Goal: Task Accomplishment & Management: Use online tool/utility

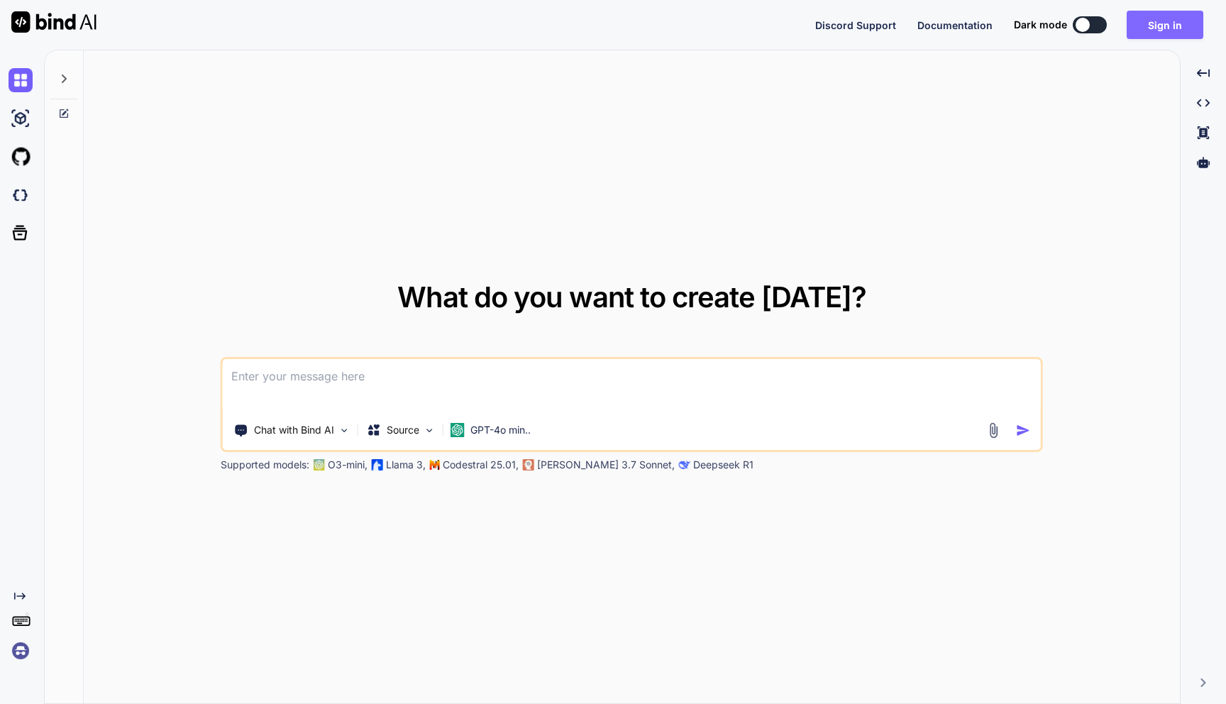
click at [1163, 28] on button "Sign in" at bounding box center [1165, 25] width 77 height 28
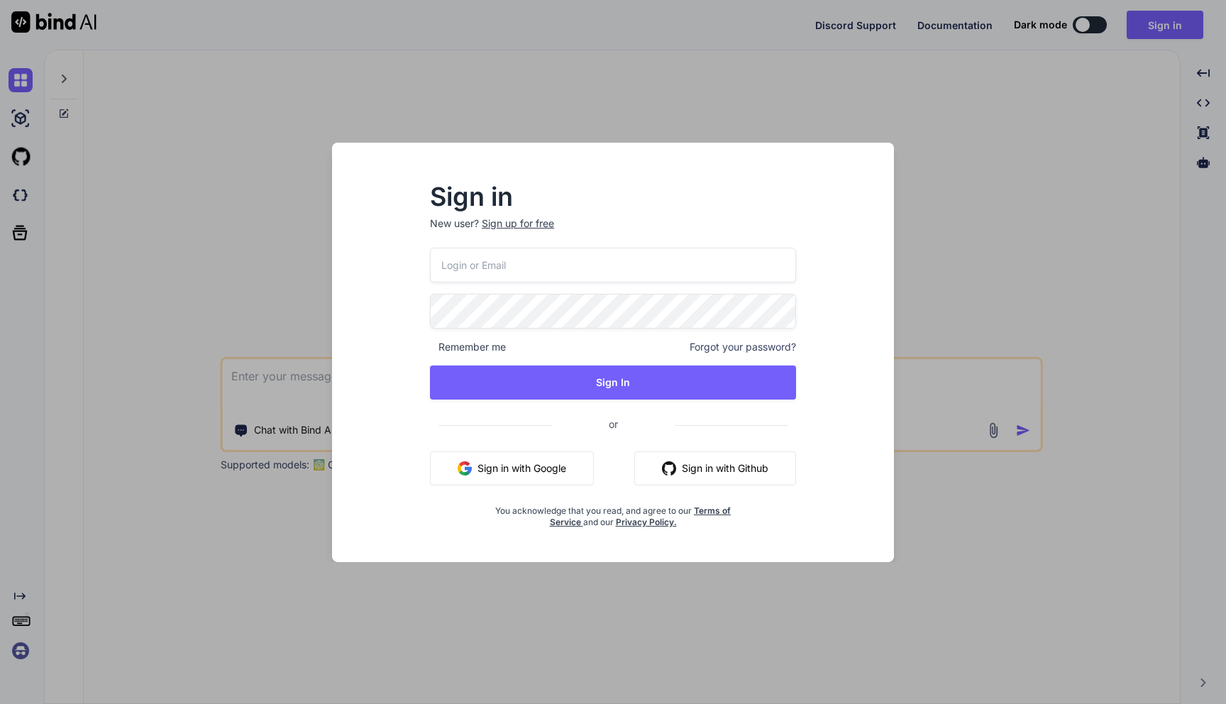
type input "nick-crooks-275@serf.me"
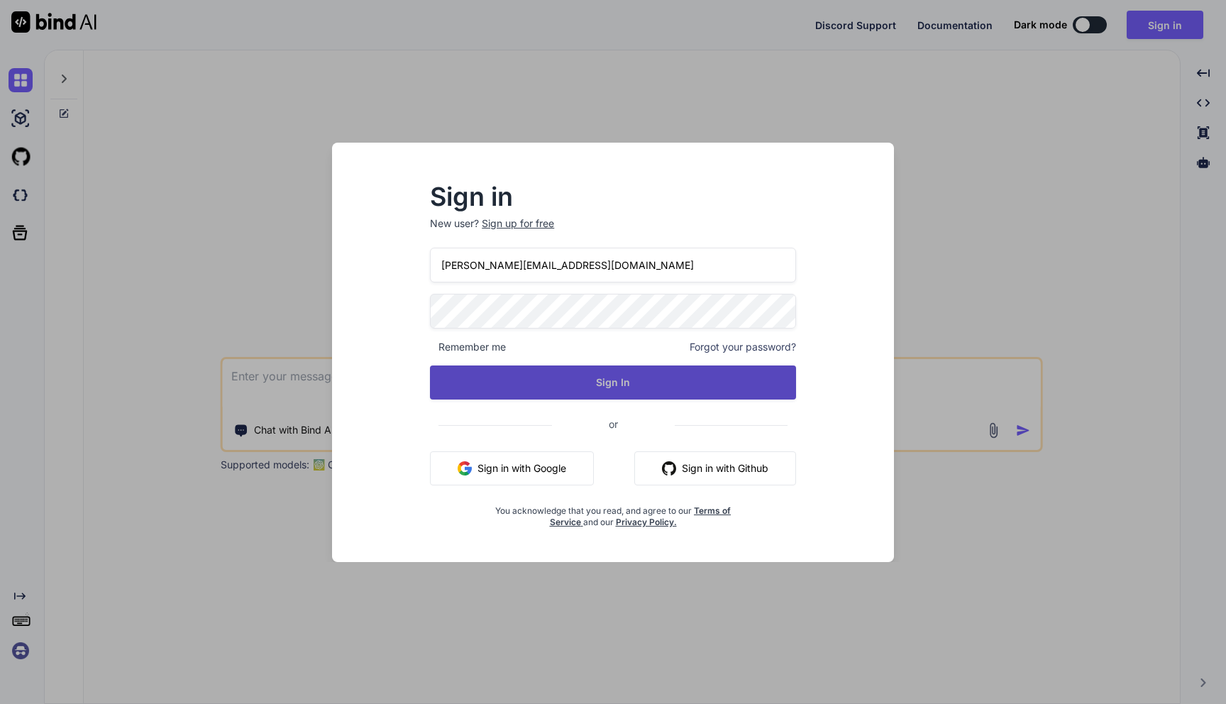
click at [612, 383] on button "Sign In" at bounding box center [613, 382] width 366 height 34
click at [597, 375] on button "Sign In" at bounding box center [613, 382] width 366 height 34
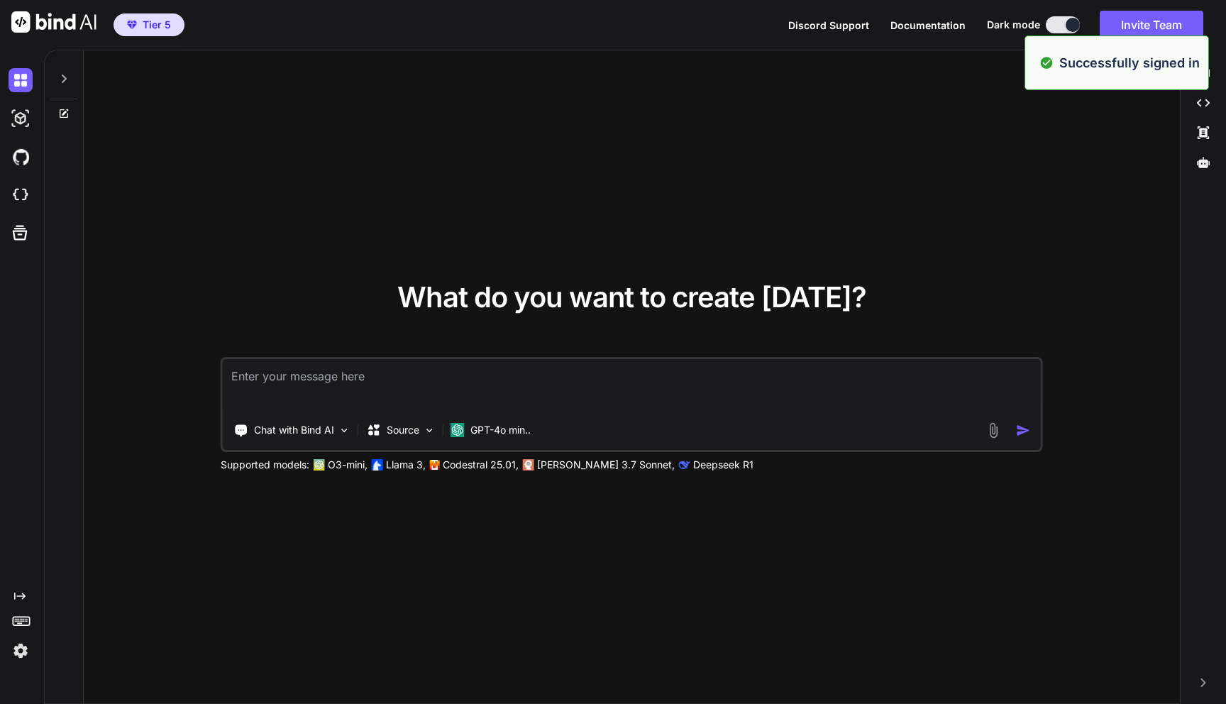
click at [23, 650] on img at bounding box center [21, 651] width 24 height 24
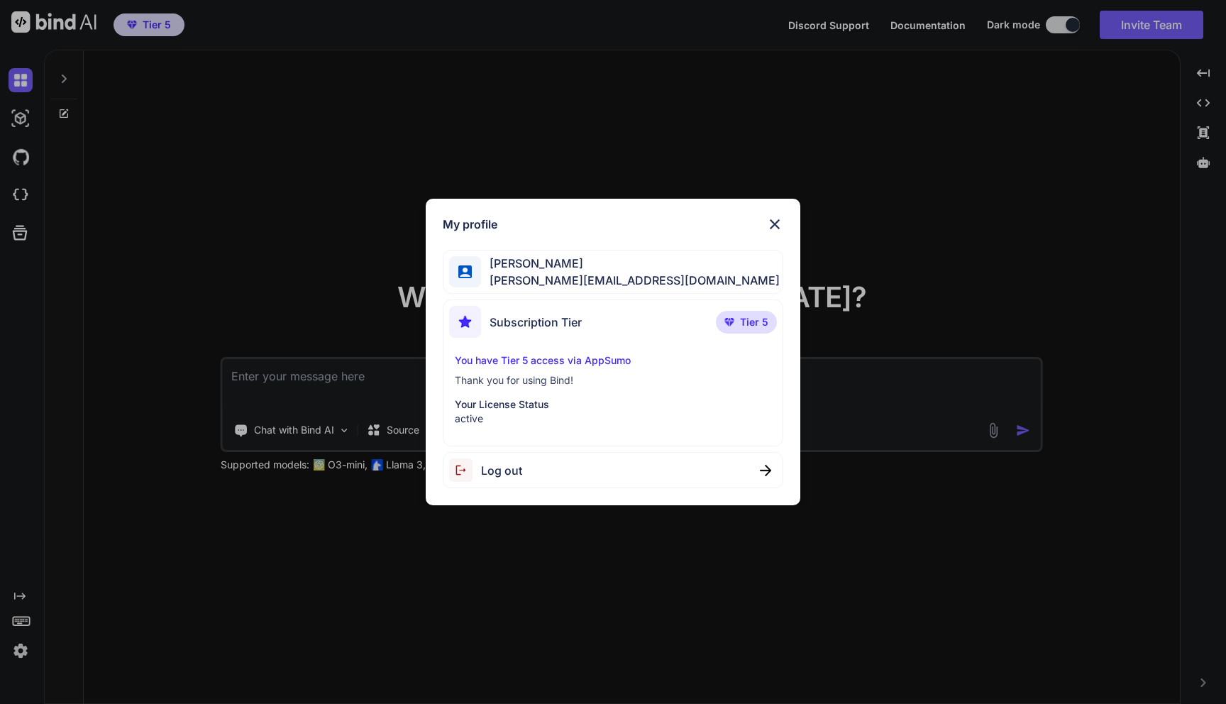
click at [97, 188] on div "My profile Nick Crooks nick-crooks-275@serf.me Subscription Tier Tier 5 You hav…" at bounding box center [613, 352] width 1226 height 704
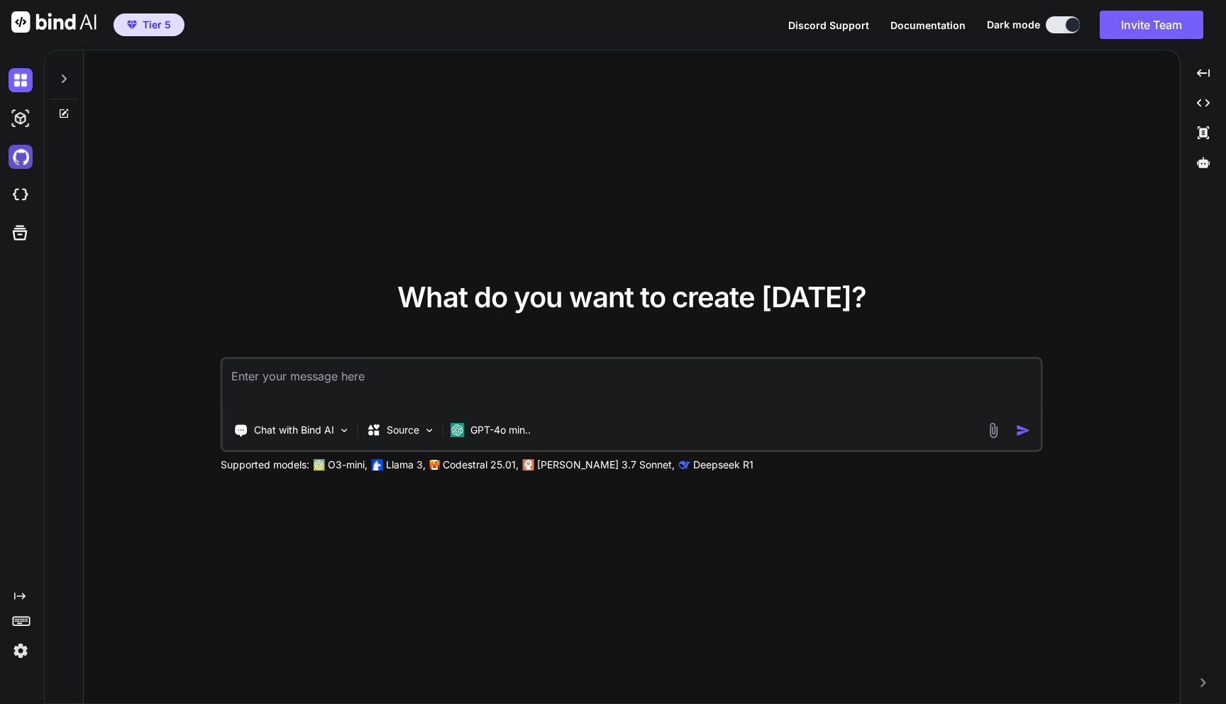
click at [22, 159] on img at bounding box center [21, 157] width 24 height 24
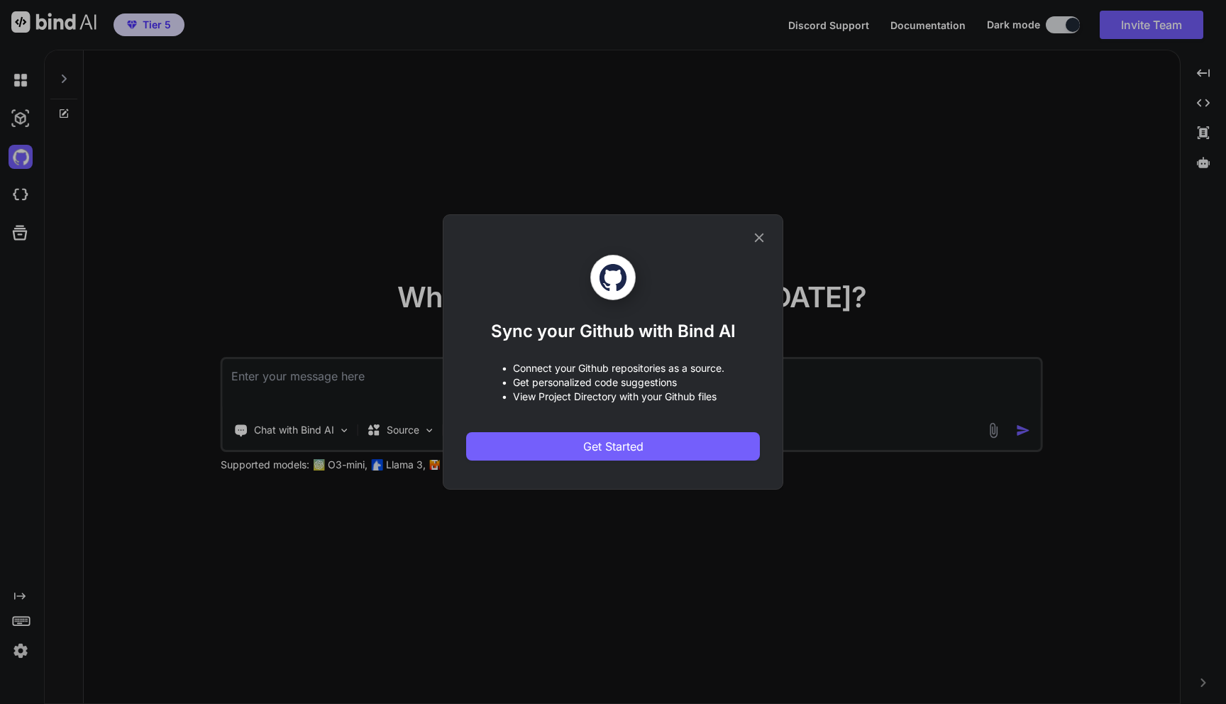
click at [757, 243] on icon at bounding box center [760, 238] width 16 height 16
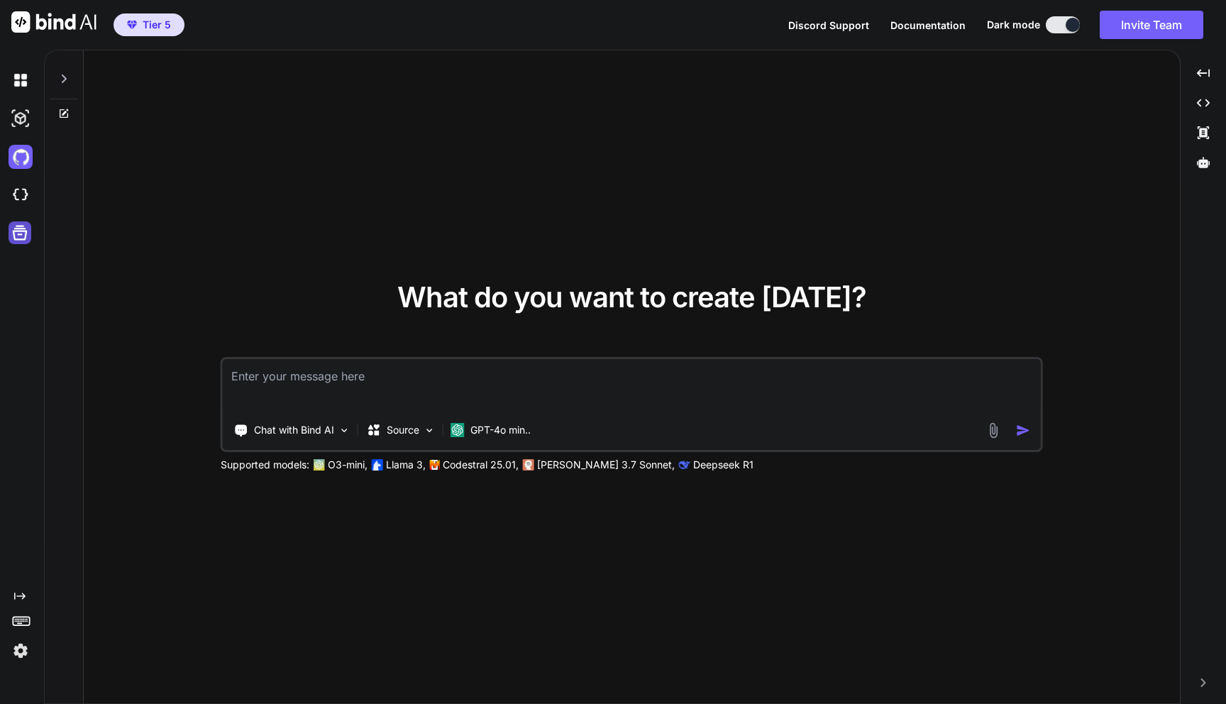
click at [10, 237] on icon at bounding box center [20, 233] width 20 height 20
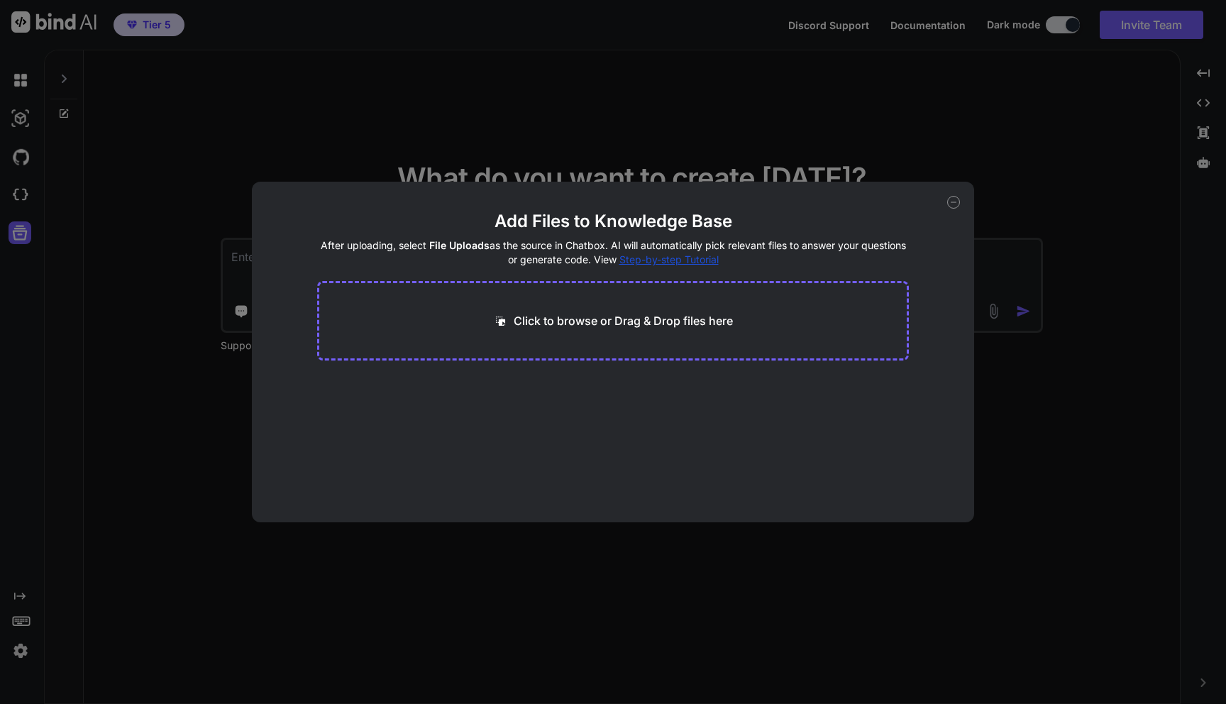
click at [504, 53] on div "Add Files to Knowledge Base After uploading, select File Uploads as the source …" at bounding box center [613, 352] width 1226 height 704
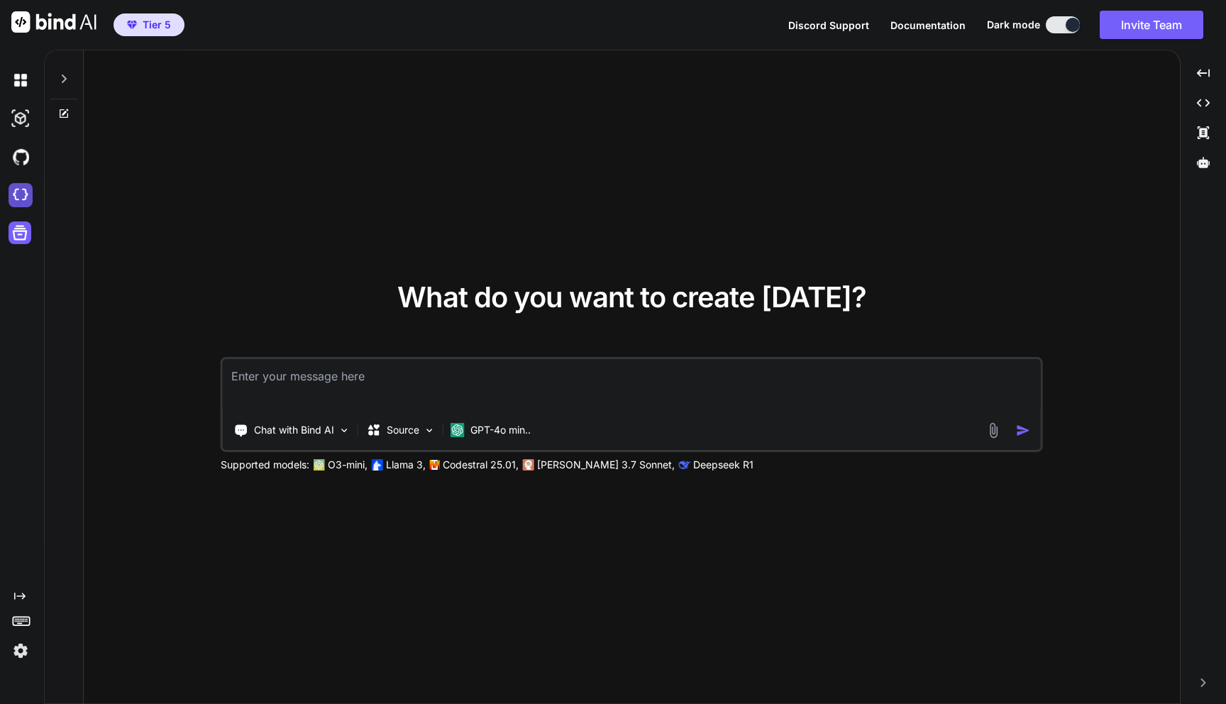
click at [18, 189] on img at bounding box center [21, 195] width 24 height 24
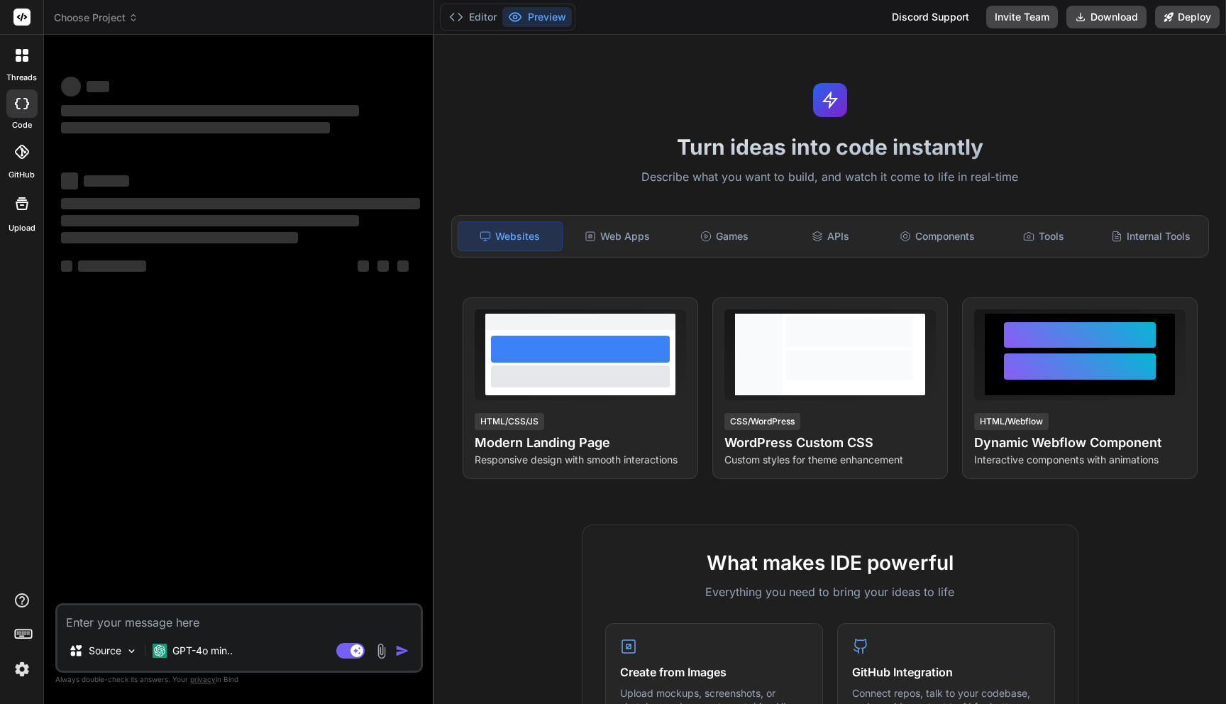
type textarea "x"
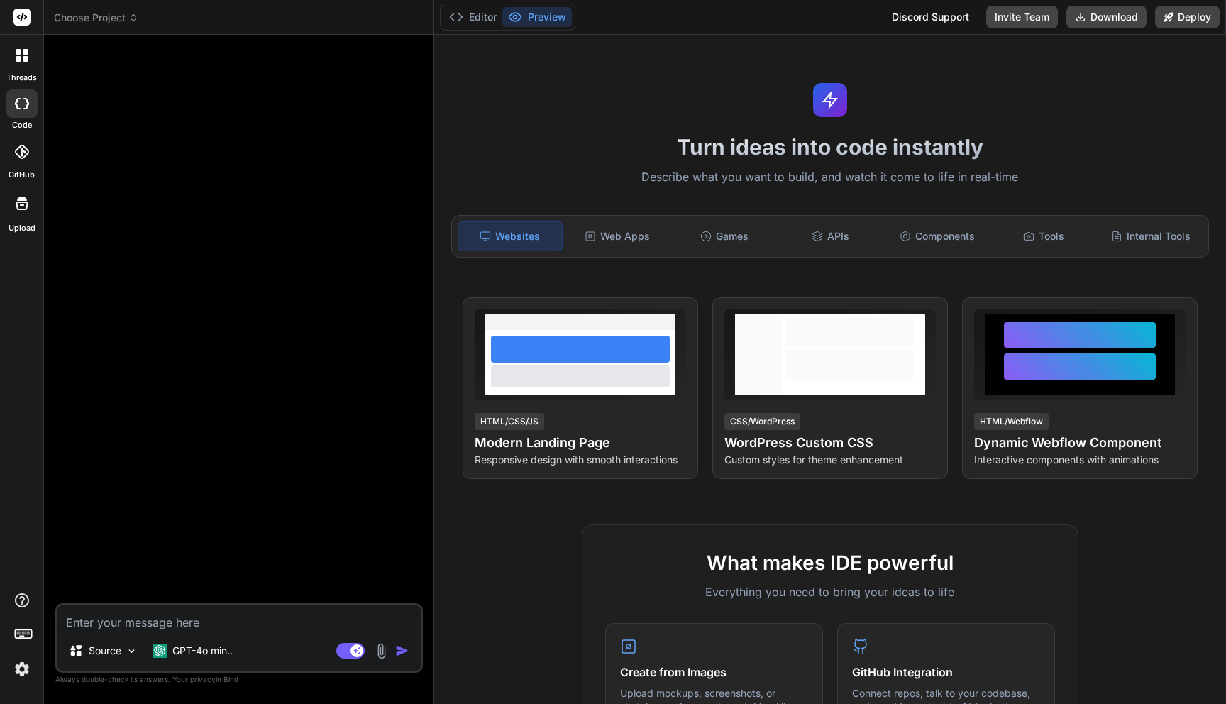
click at [132, 18] on icon at bounding box center [133, 18] width 10 height 10
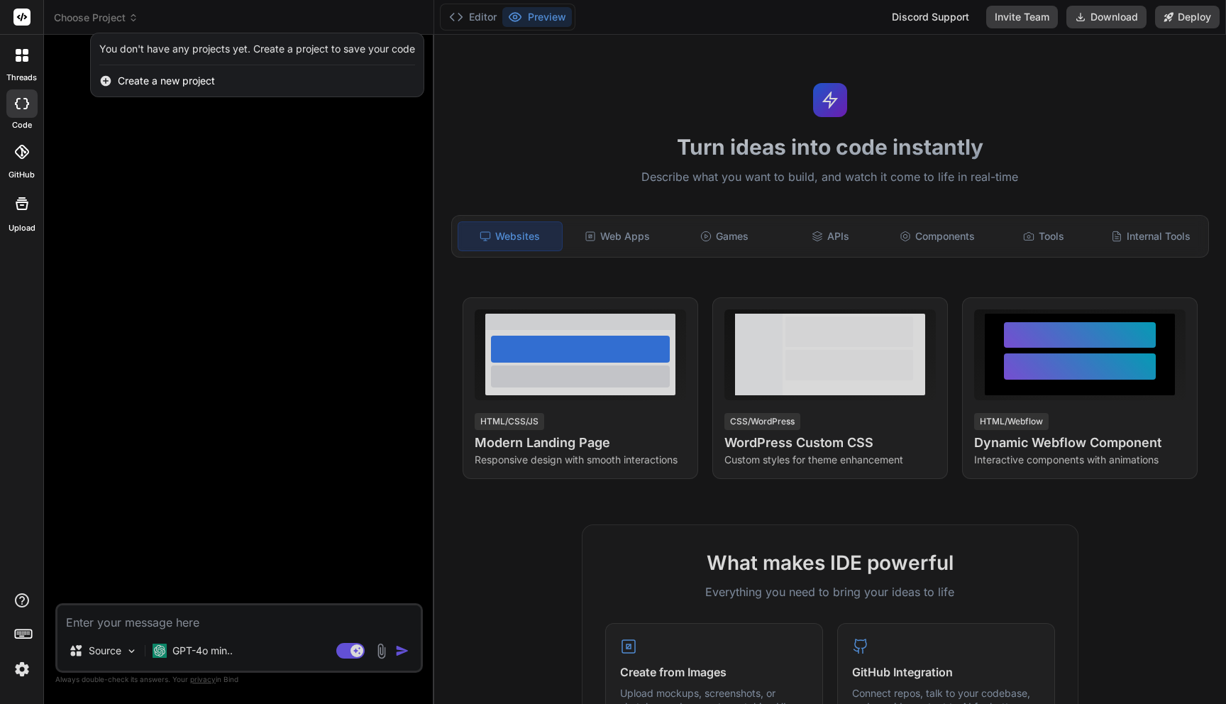
click at [227, 182] on div at bounding box center [613, 352] width 1226 height 704
